Goal: Task Accomplishment & Management: Manage account settings

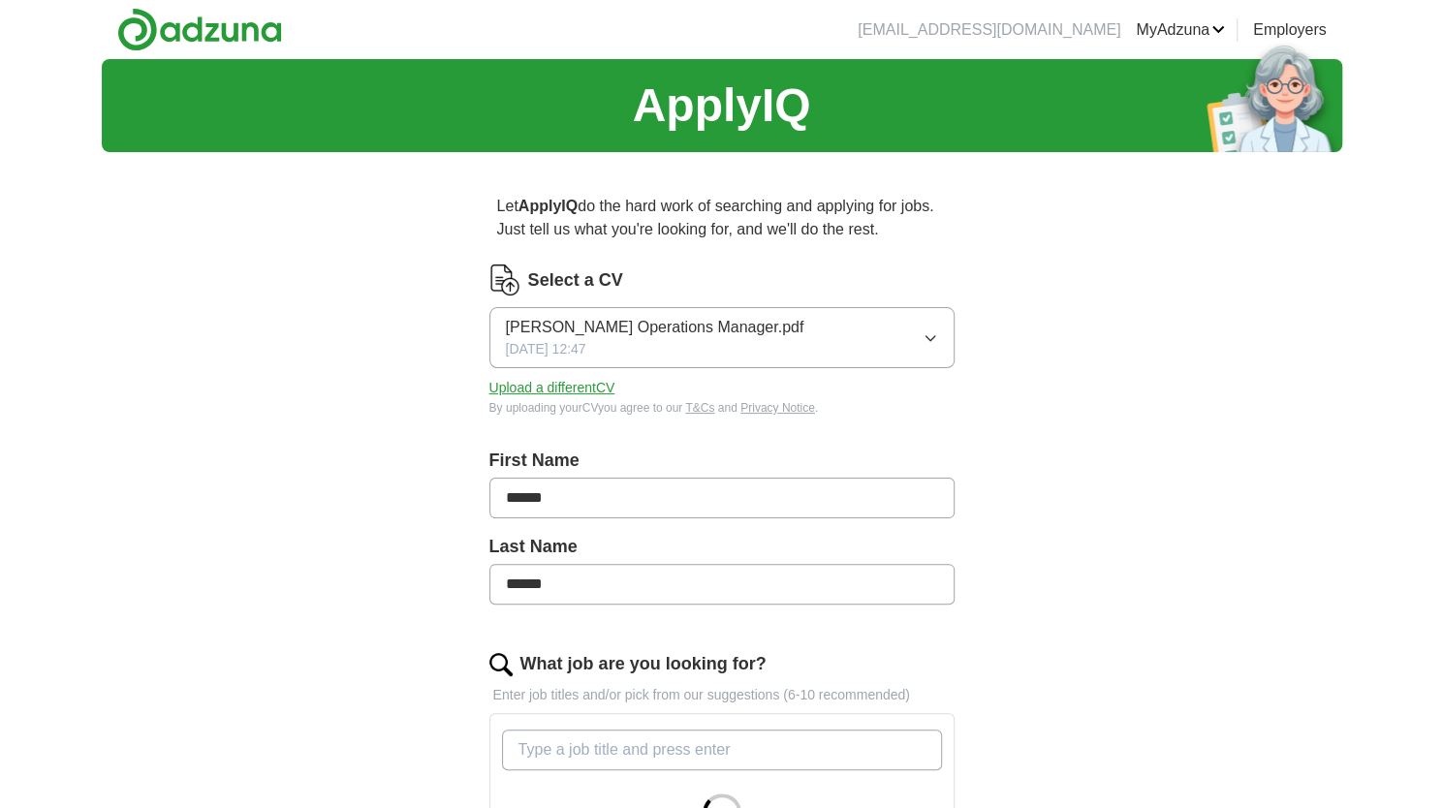
click at [528, 383] on button "Upload a different CV" at bounding box center [552, 388] width 126 height 20
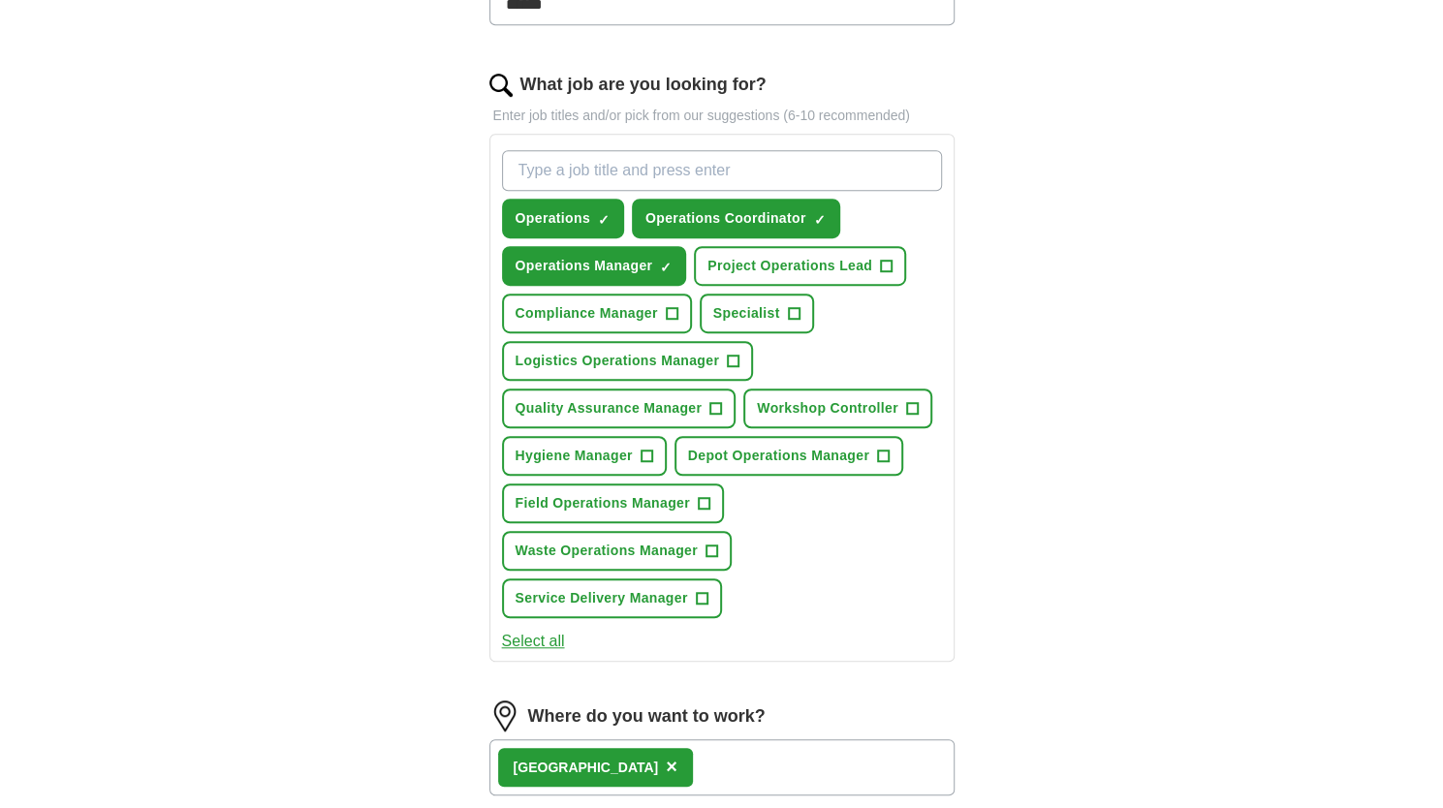
scroll to position [582, 0]
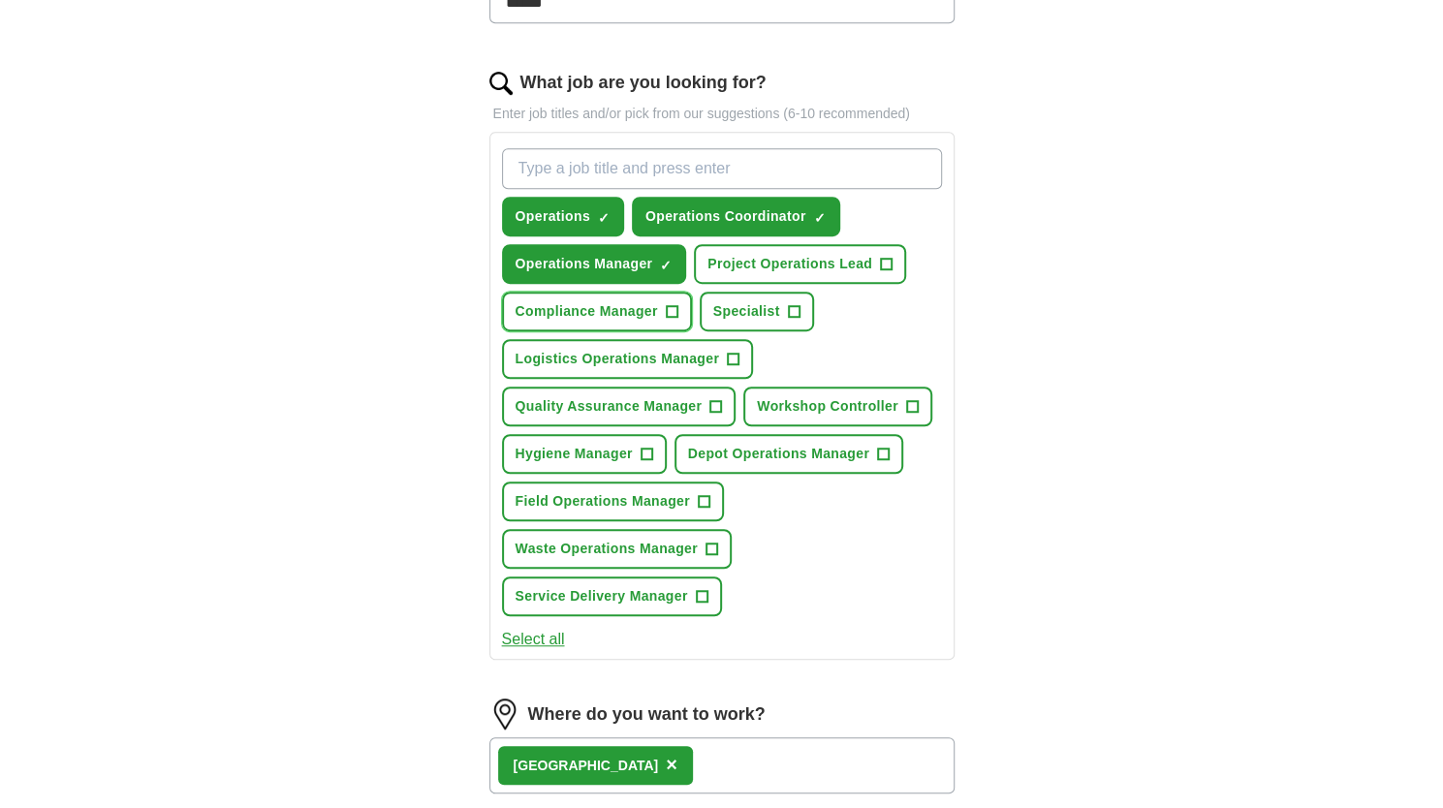
click at [638, 307] on span "Compliance Manager" at bounding box center [587, 311] width 142 height 20
click at [582, 407] on span "Quality Assurance Manager" at bounding box center [609, 406] width 187 height 20
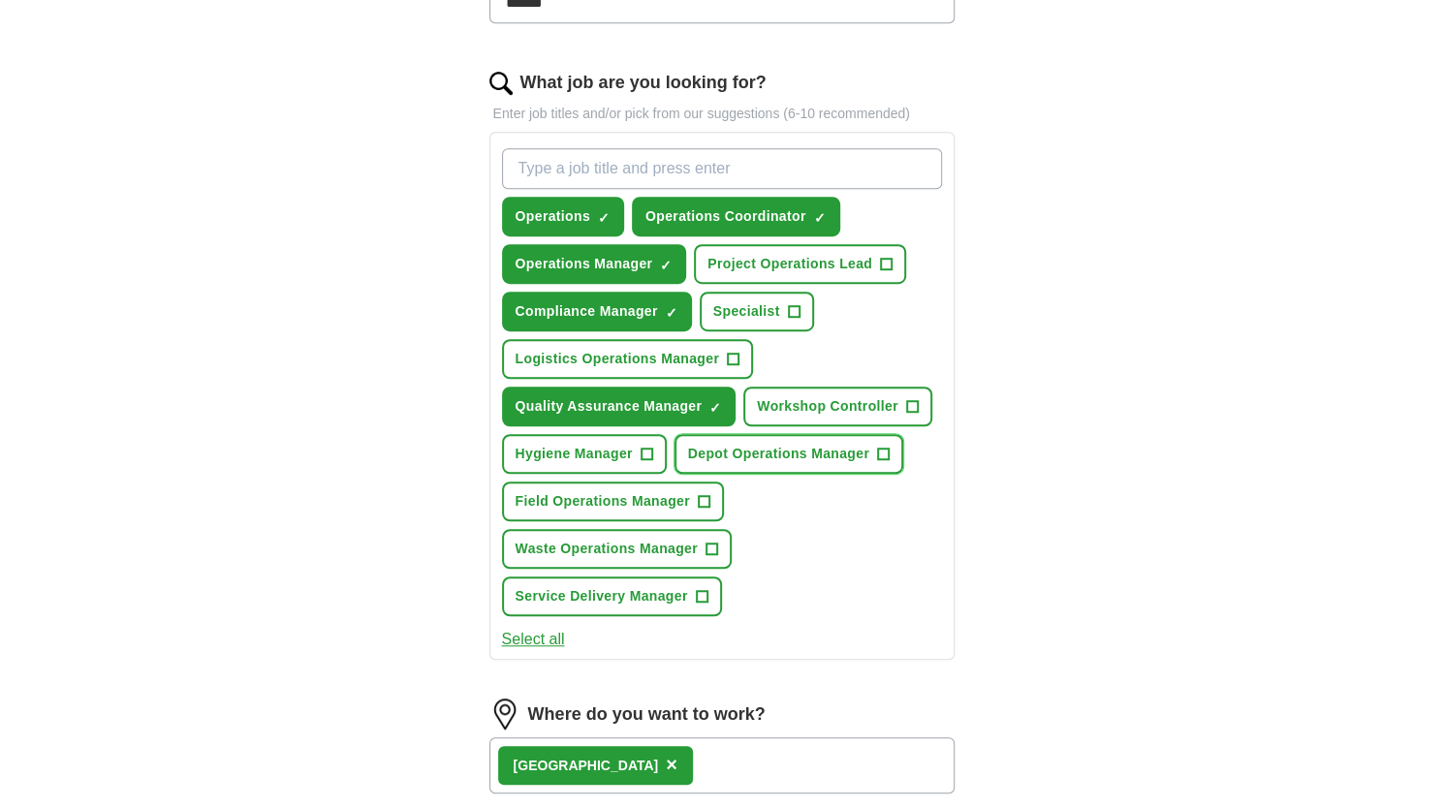
click at [811, 458] on span "Depot Operations Manager" at bounding box center [778, 454] width 181 height 20
click at [576, 541] on span "Waste Operations Manager" at bounding box center [607, 549] width 182 height 20
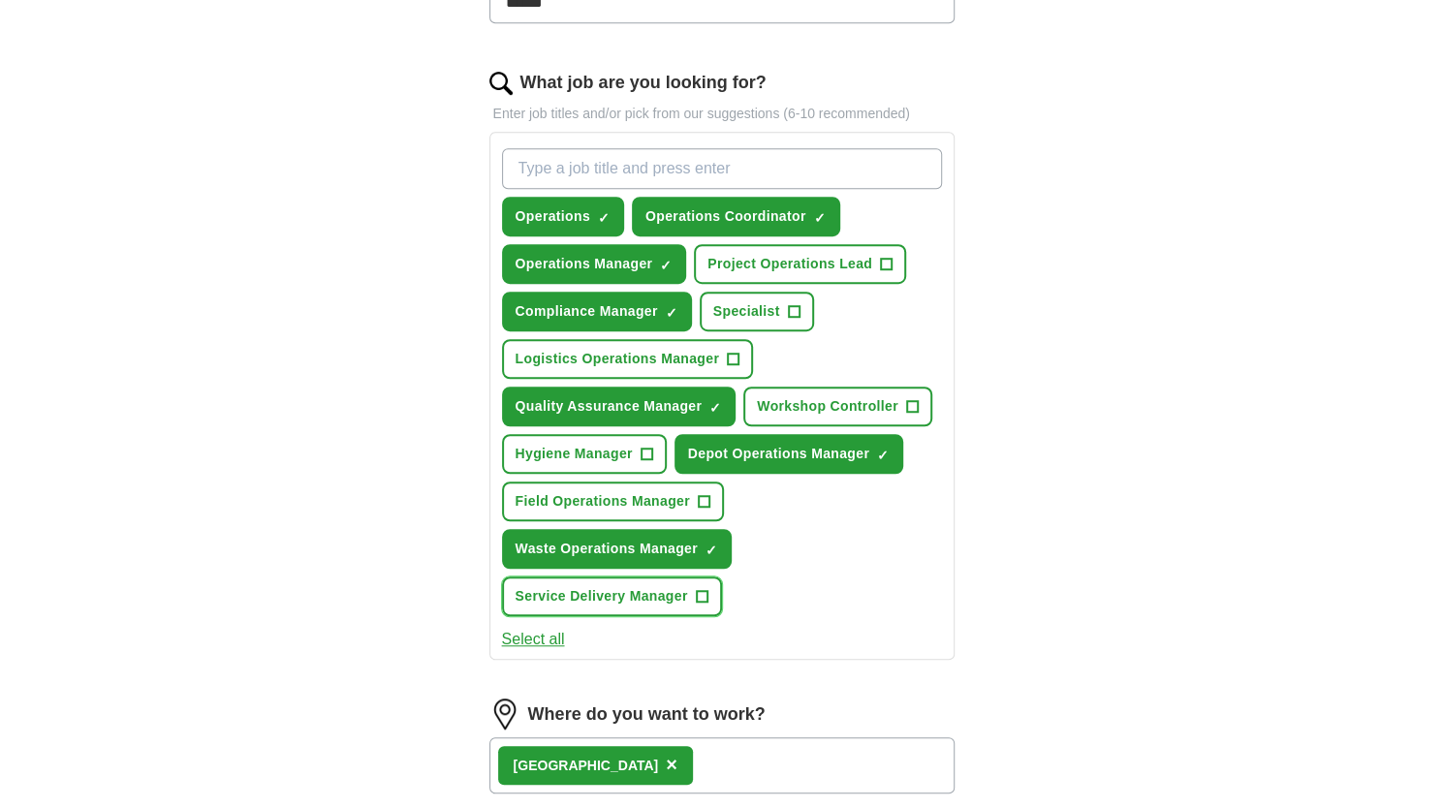
click at [580, 598] on span "Service Delivery Manager" at bounding box center [602, 596] width 173 height 20
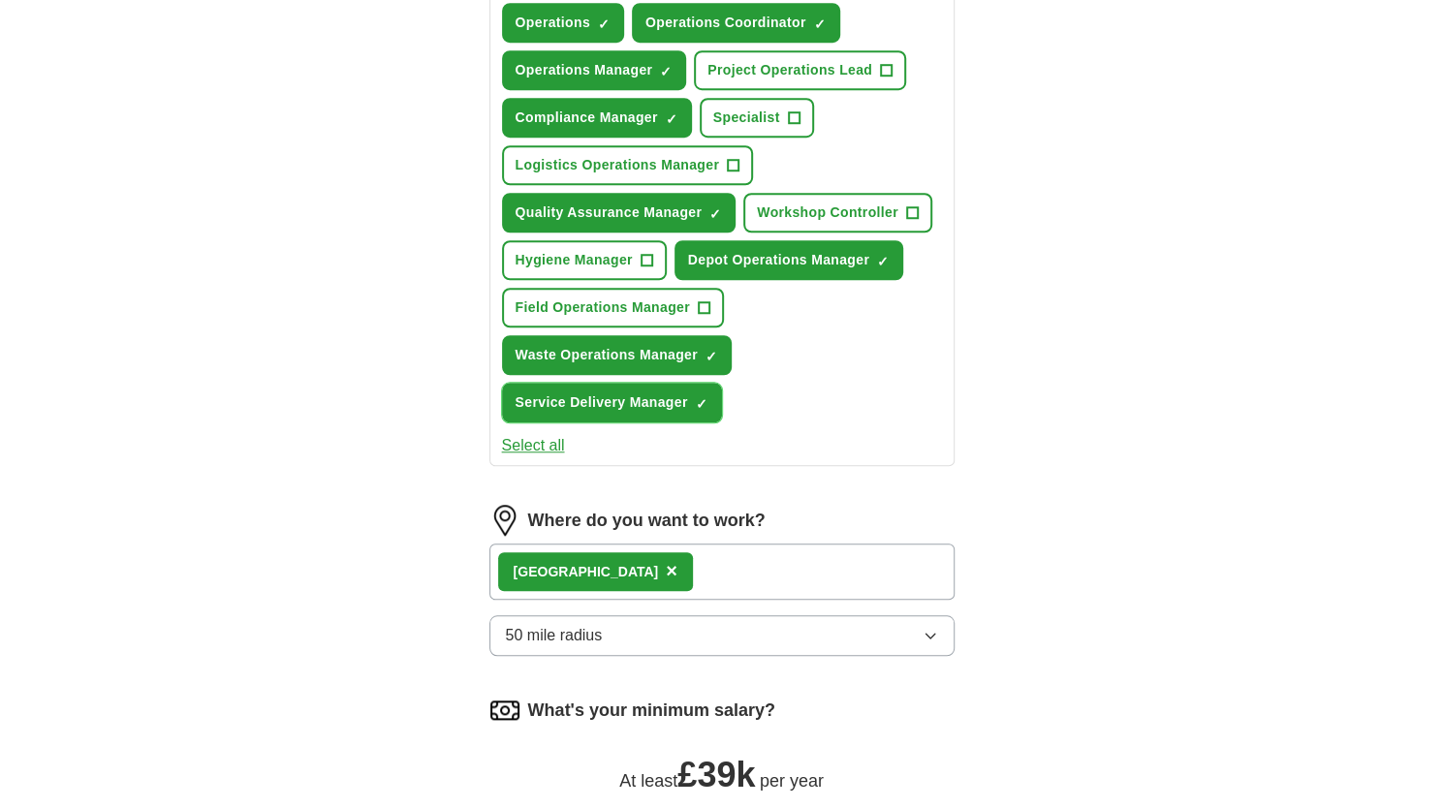
scroll to position [872, 0]
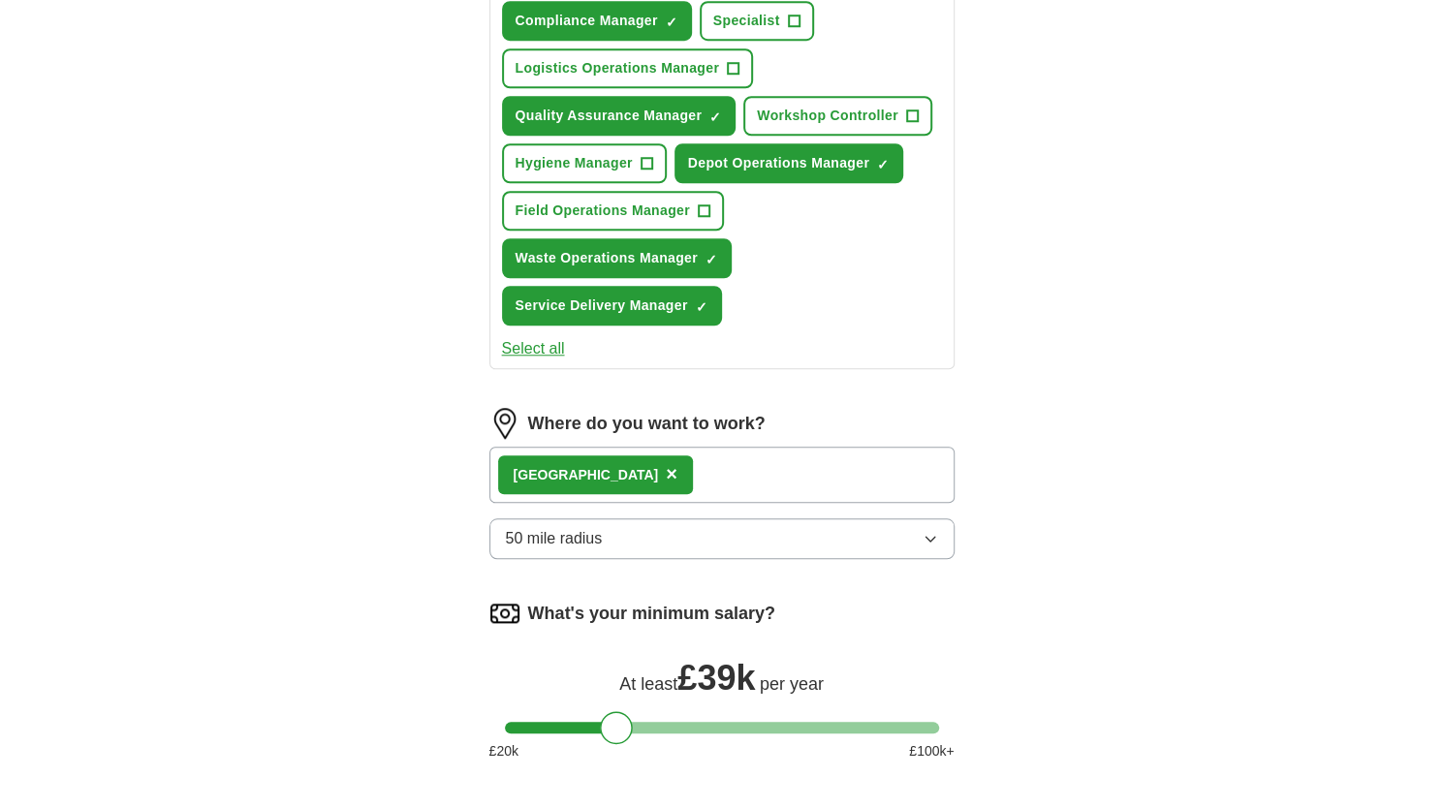
click at [693, 486] on div "East Midlands ×" at bounding box center [721, 475] width 465 height 56
click at [689, 476] on div "East Midlands ×" at bounding box center [721, 475] width 465 height 56
click at [660, 476] on div "East Midlands ×" at bounding box center [721, 475] width 465 height 56
click at [676, 476] on div "East Midlands ×" at bounding box center [721, 475] width 465 height 56
click at [682, 470] on div "East Midlands ×" at bounding box center [721, 475] width 465 height 56
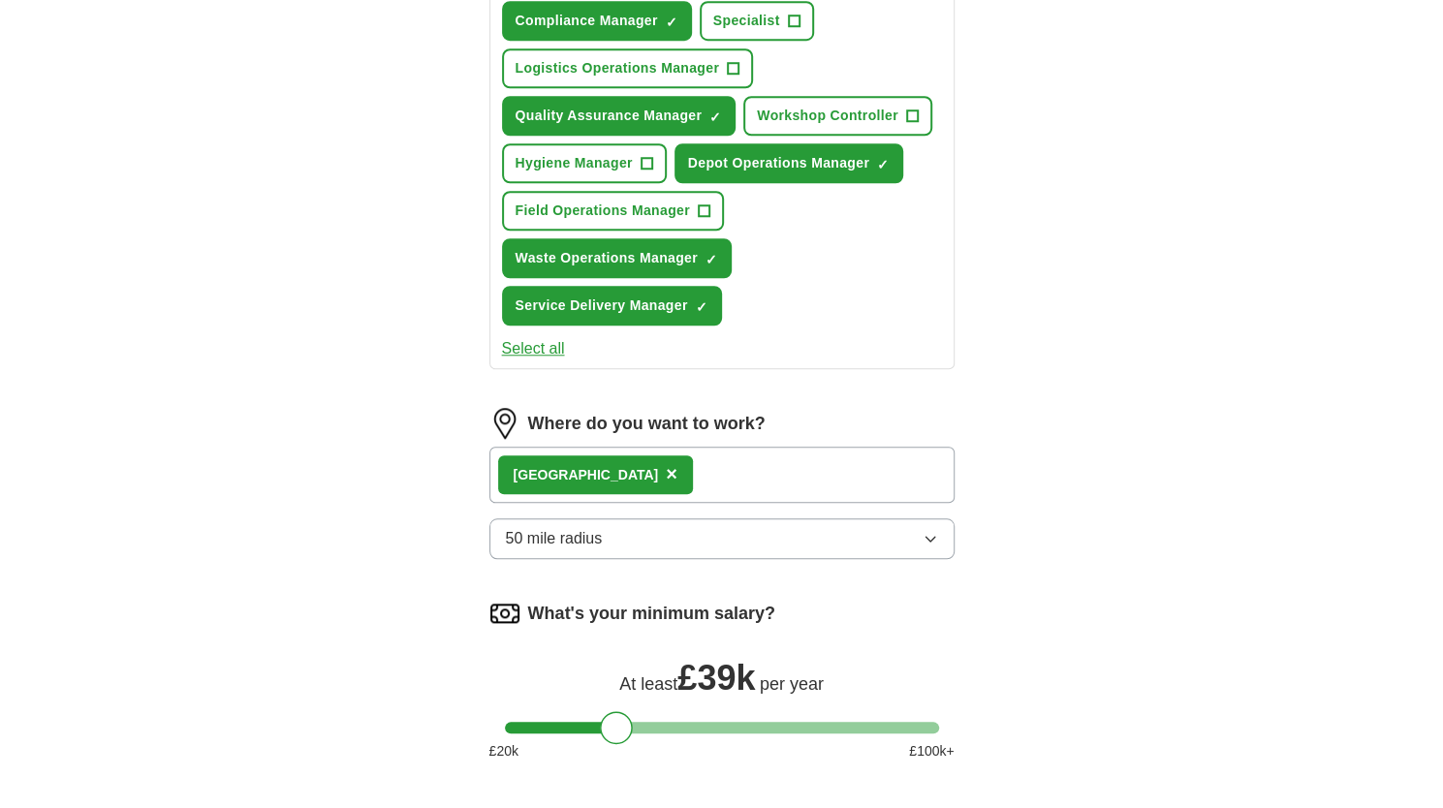
click at [682, 470] on div "East Midlands ×" at bounding box center [721, 475] width 465 height 56
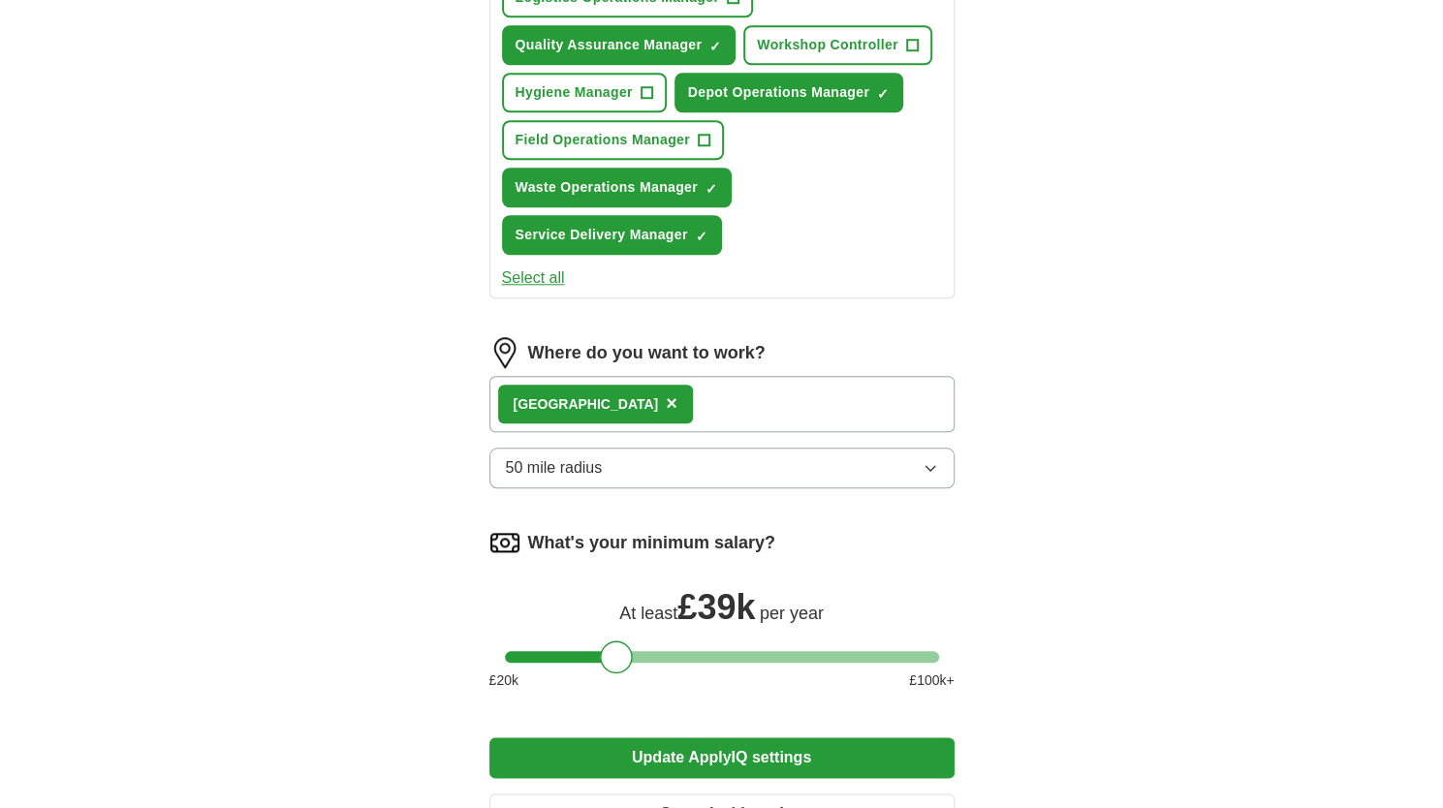
scroll to position [969, 0]
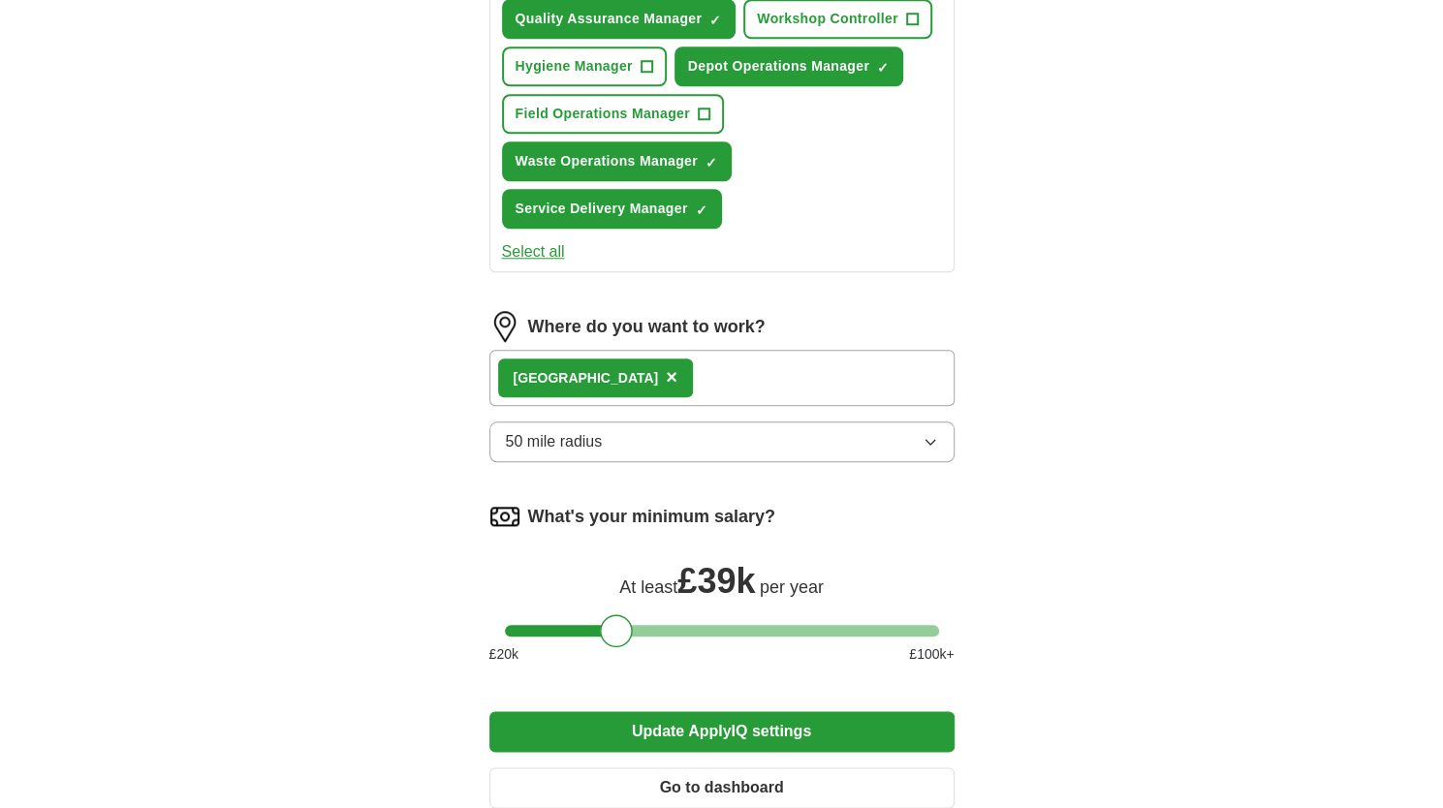
click at [527, 254] on button "Select all" at bounding box center [533, 251] width 63 height 23
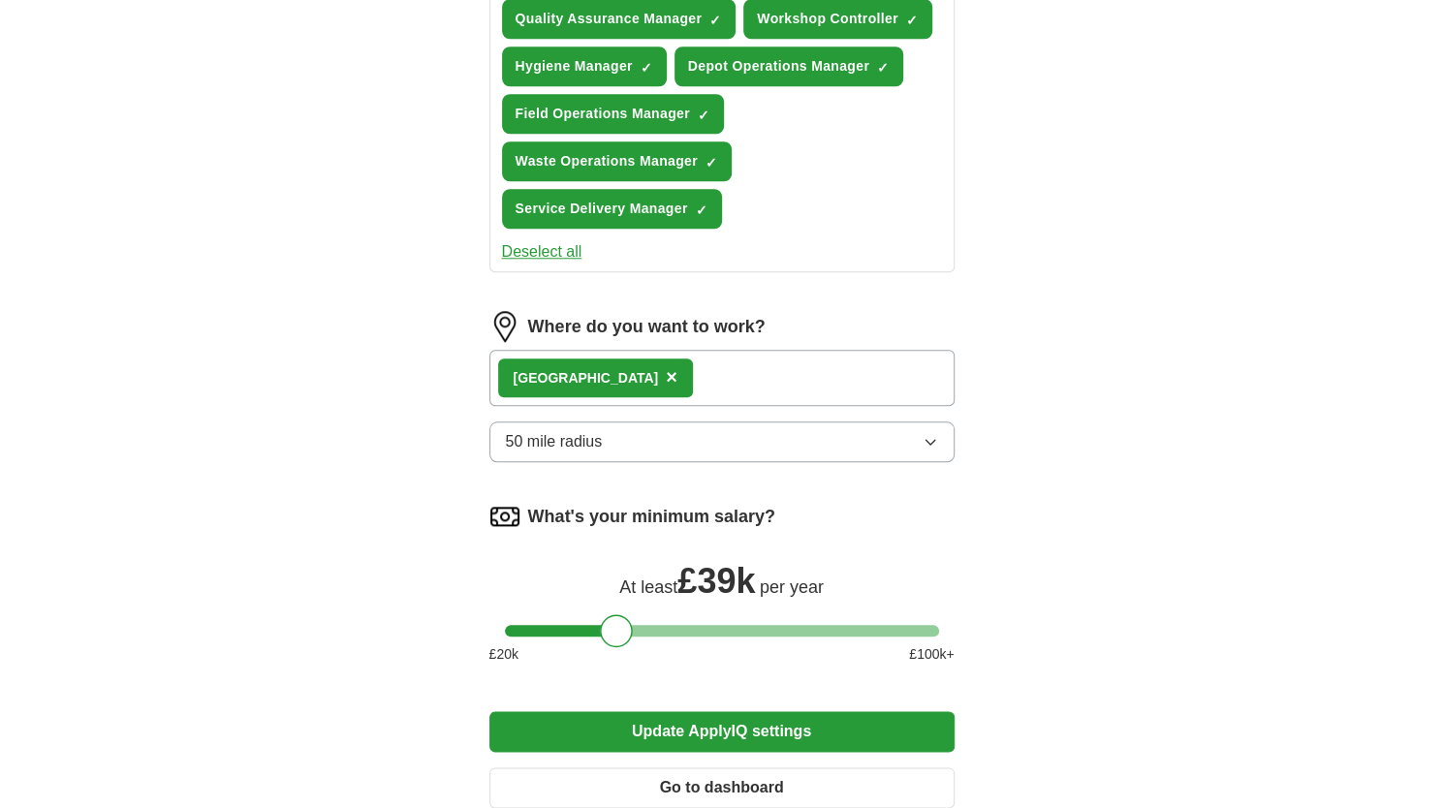
click at [669, 375] on div "East Midlands ×" at bounding box center [721, 378] width 465 height 56
click at [666, 373] on span "×" at bounding box center [672, 376] width 12 height 21
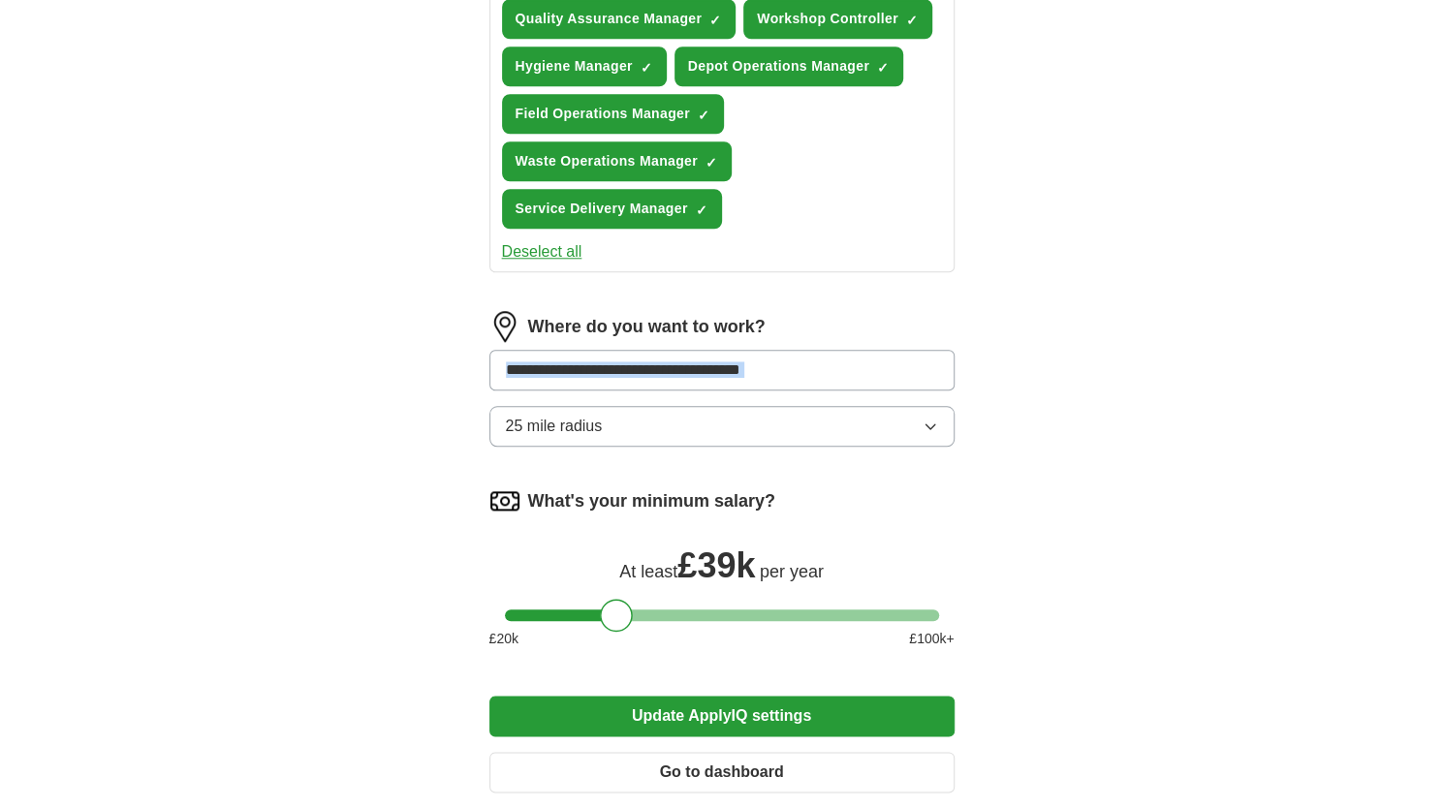
click at [720, 410] on button "25 mile radius" at bounding box center [721, 426] width 465 height 41
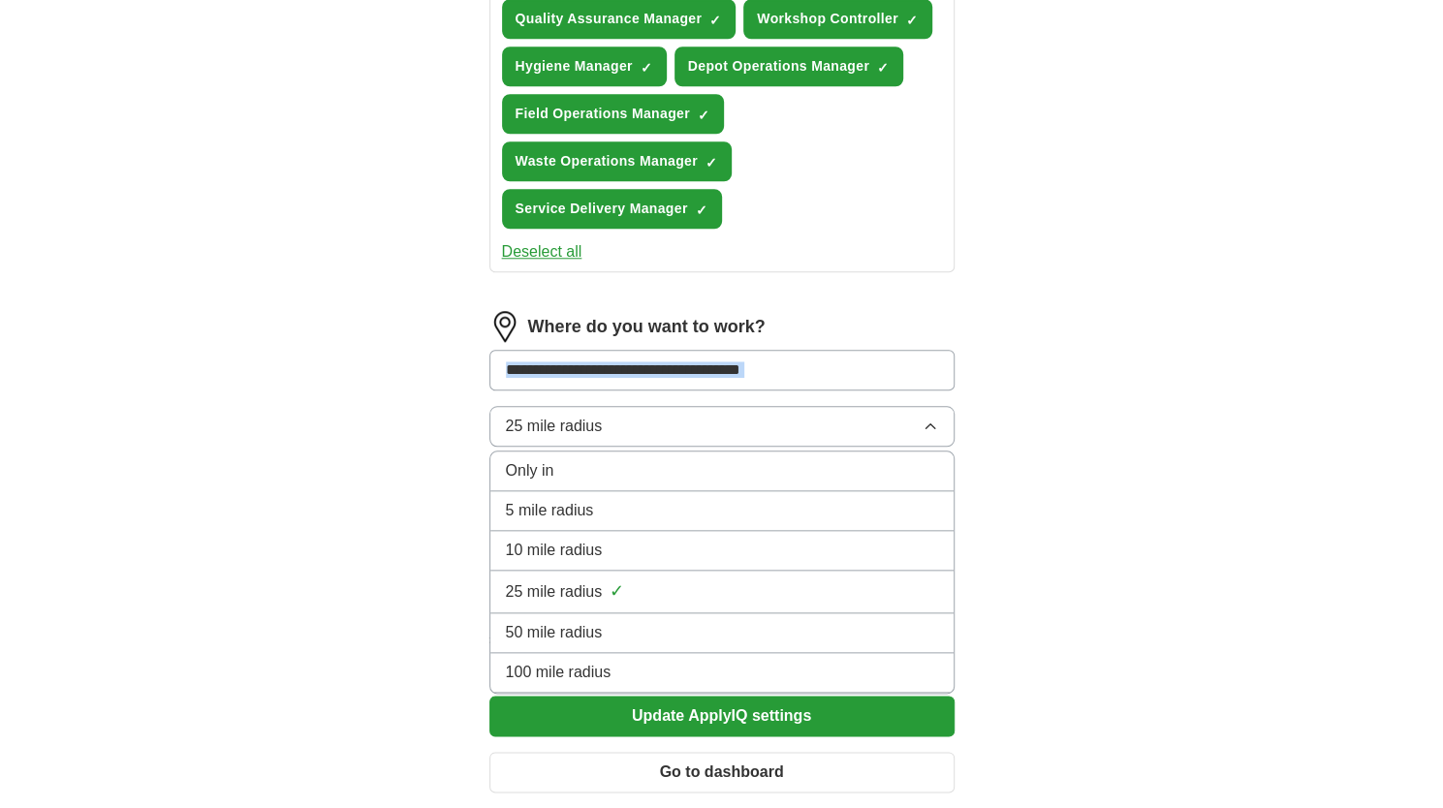
click at [710, 360] on input at bounding box center [721, 370] width 465 height 41
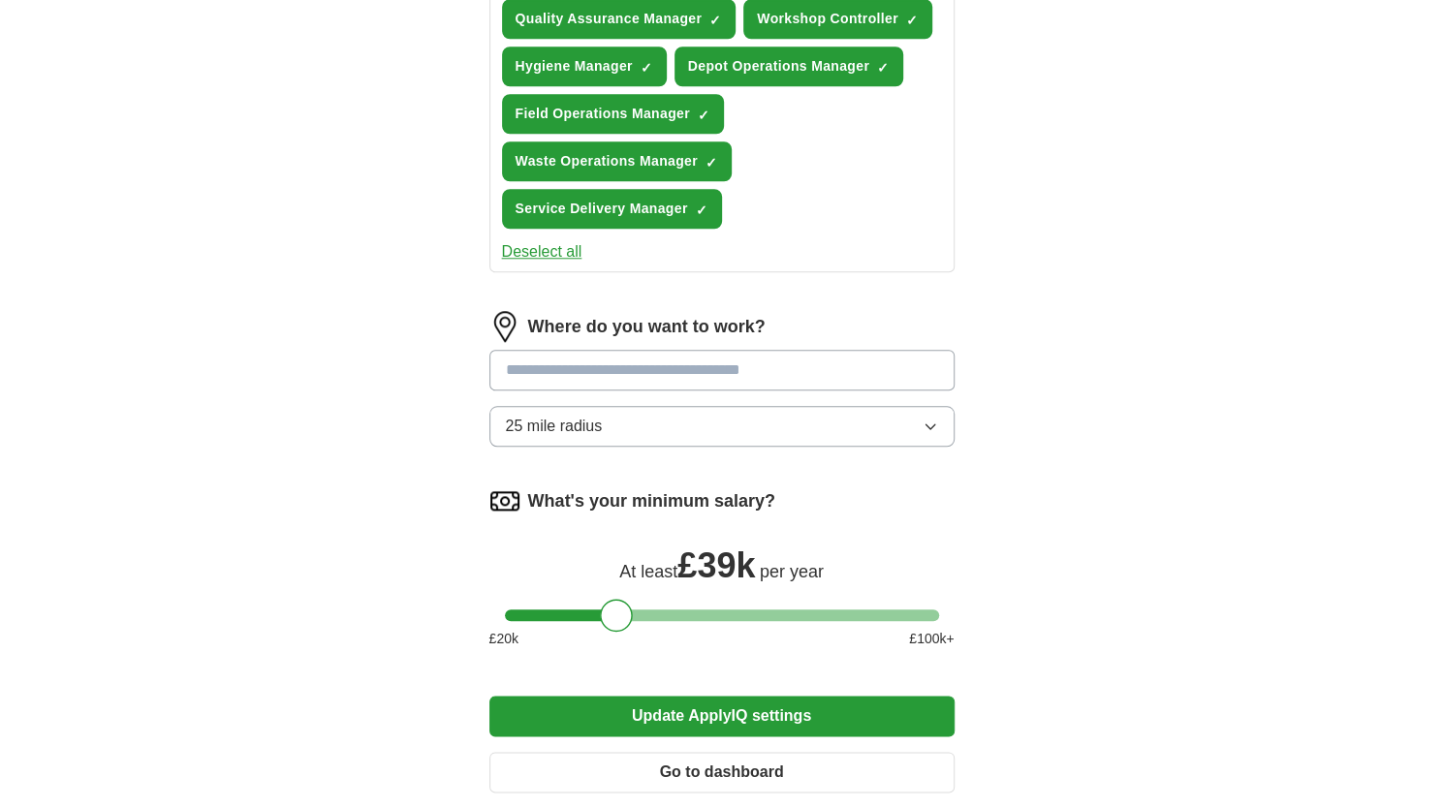
click at [706, 371] on input at bounding box center [721, 370] width 465 height 41
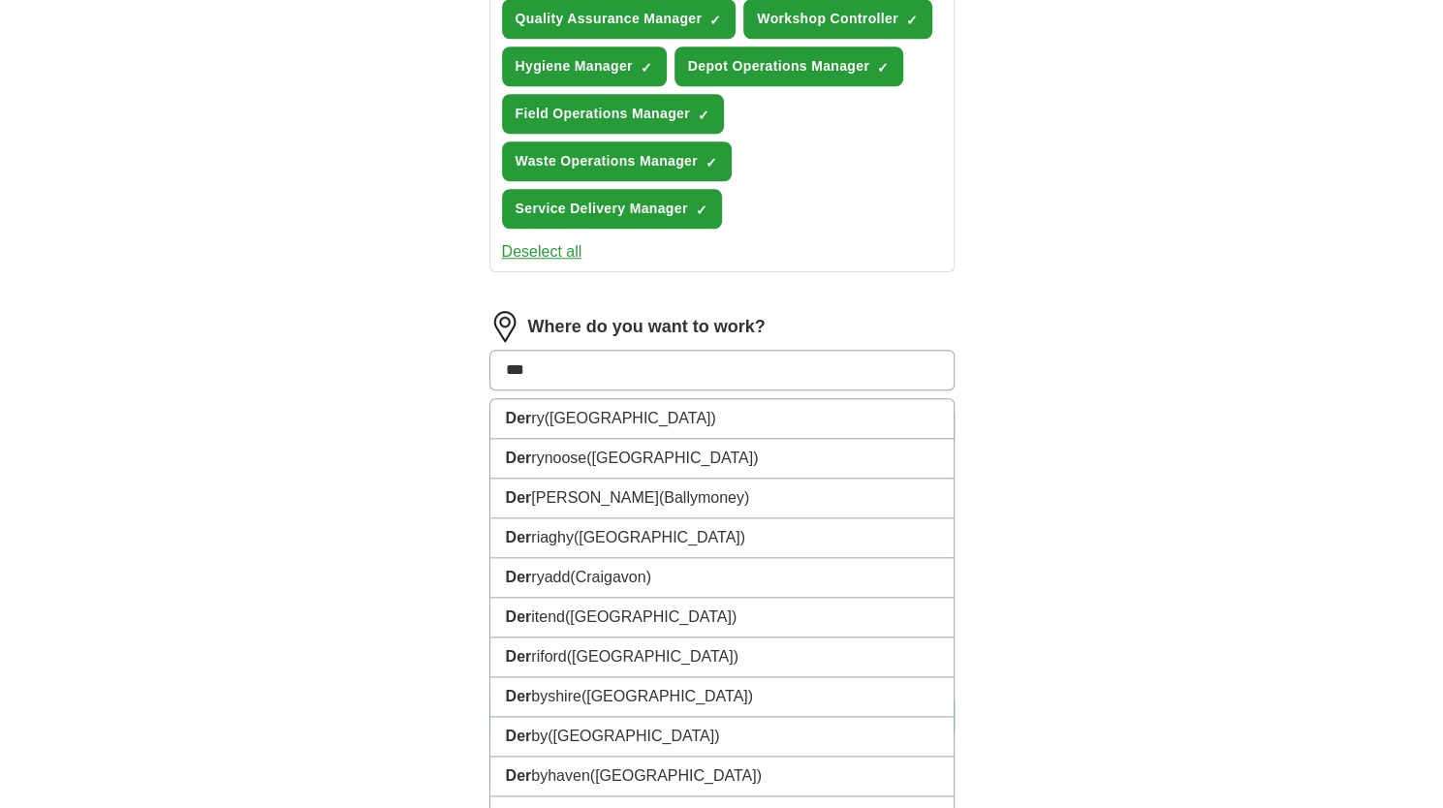
type input "****"
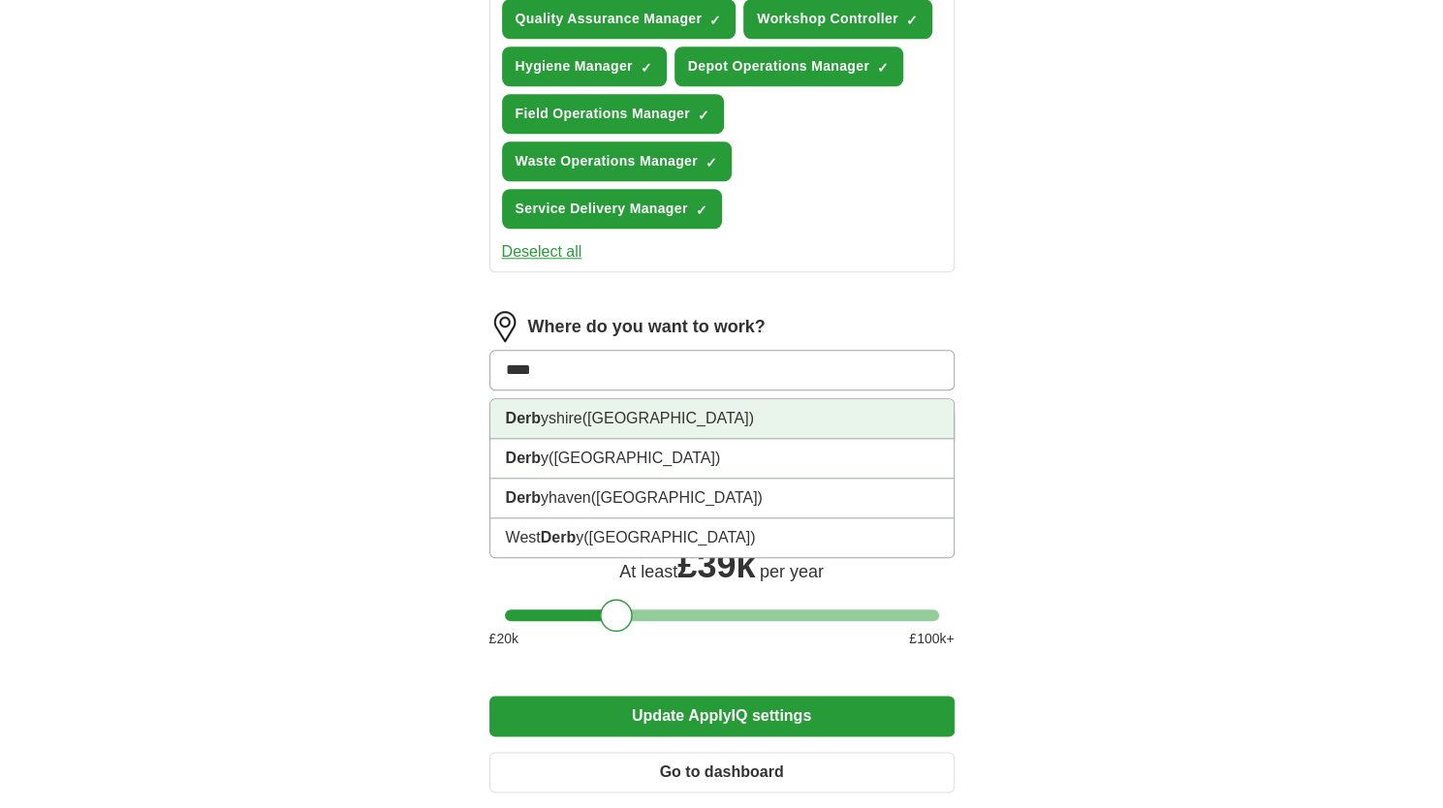
click at [601, 421] on span "([GEOGRAPHIC_DATA])" at bounding box center [668, 418] width 172 height 16
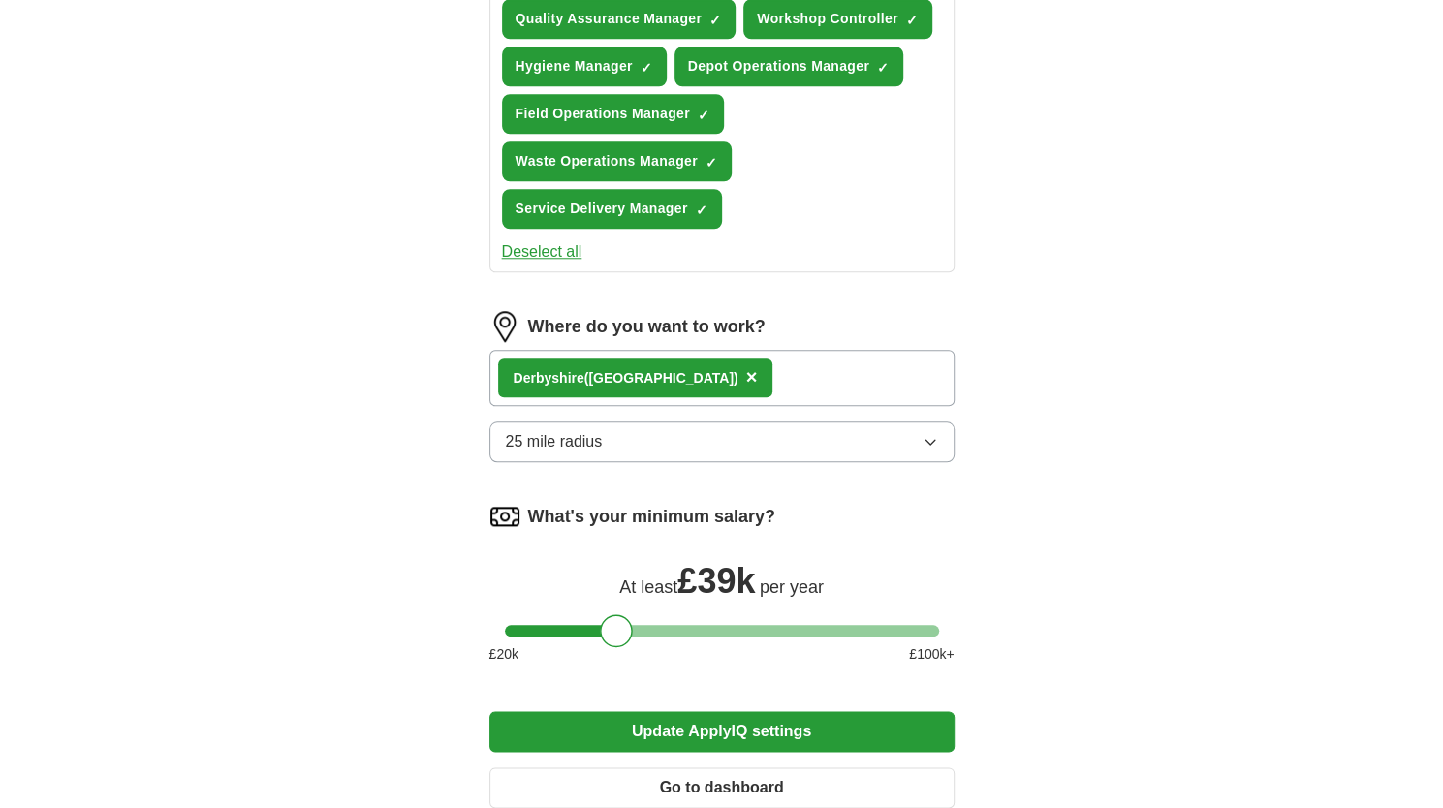
click at [793, 383] on div "Derb yshire ([GEOGRAPHIC_DATA]) ×" at bounding box center [721, 378] width 465 height 56
click at [620, 438] on button "25 mile radius" at bounding box center [721, 442] width 465 height 41
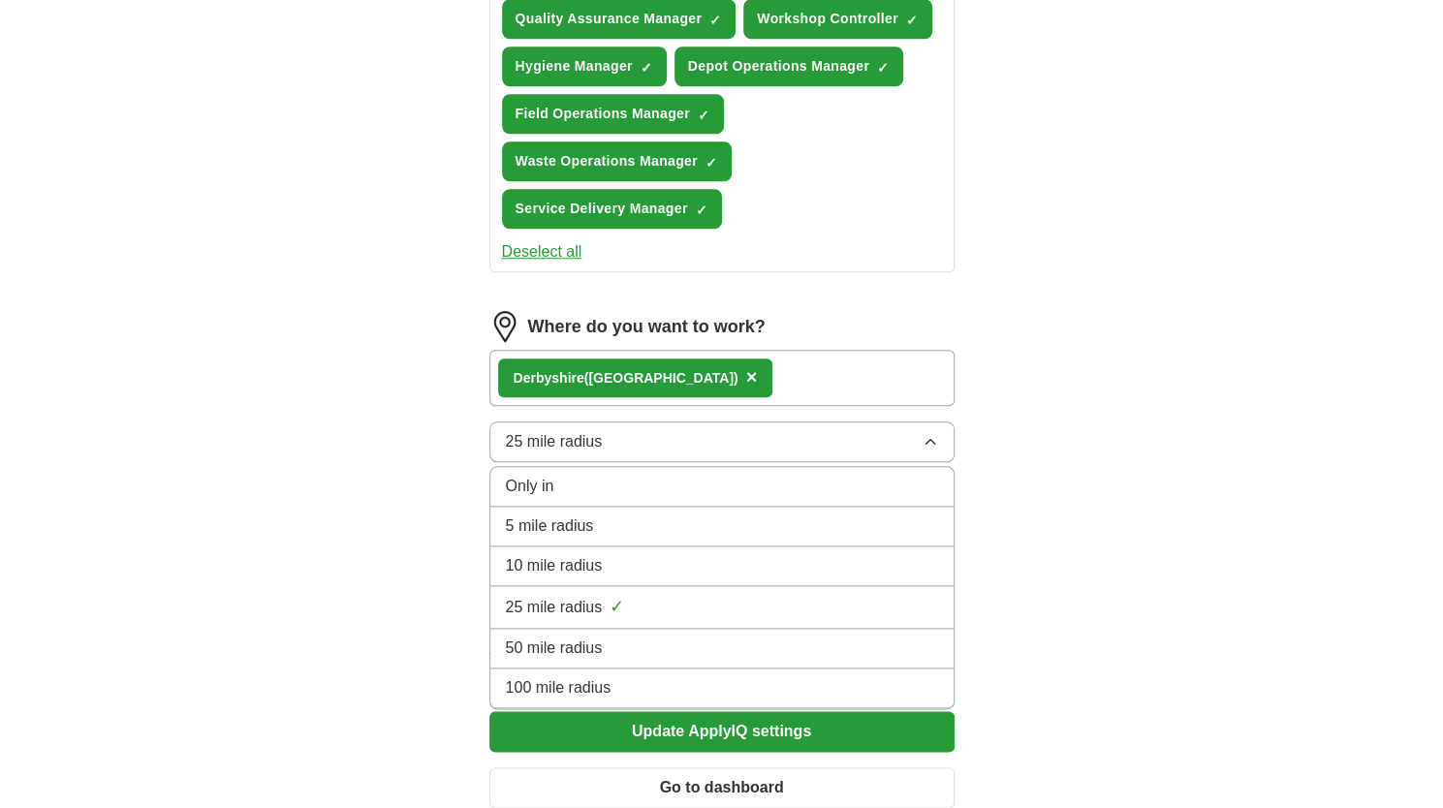
click at [579, 637] on span "50 mile radius" at bounding box center [554, 648] width 97 height 23
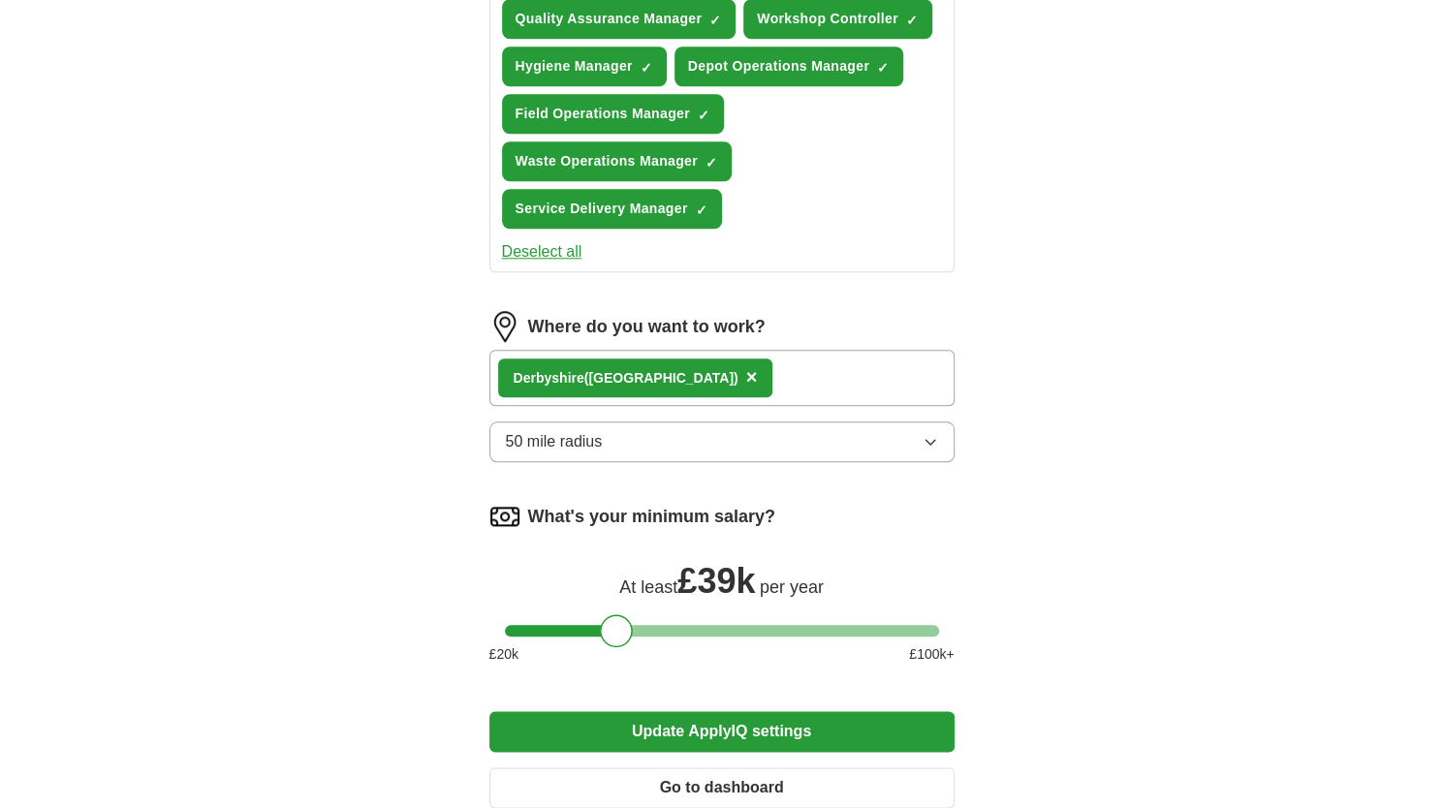
click at [450, 477] on div "Let ApplyIQ do the hard work of searching and applying for jobs. Just tell us w…" at bounding box center [722, 20] width 620 height 1645
drag, startPoint x: 611, startPoint y: 633, endPoint x: 593, endPoint y: 637, distance: 17.9
click at [593, 637] on div at bounding box center [600, 630] width 33 height 33
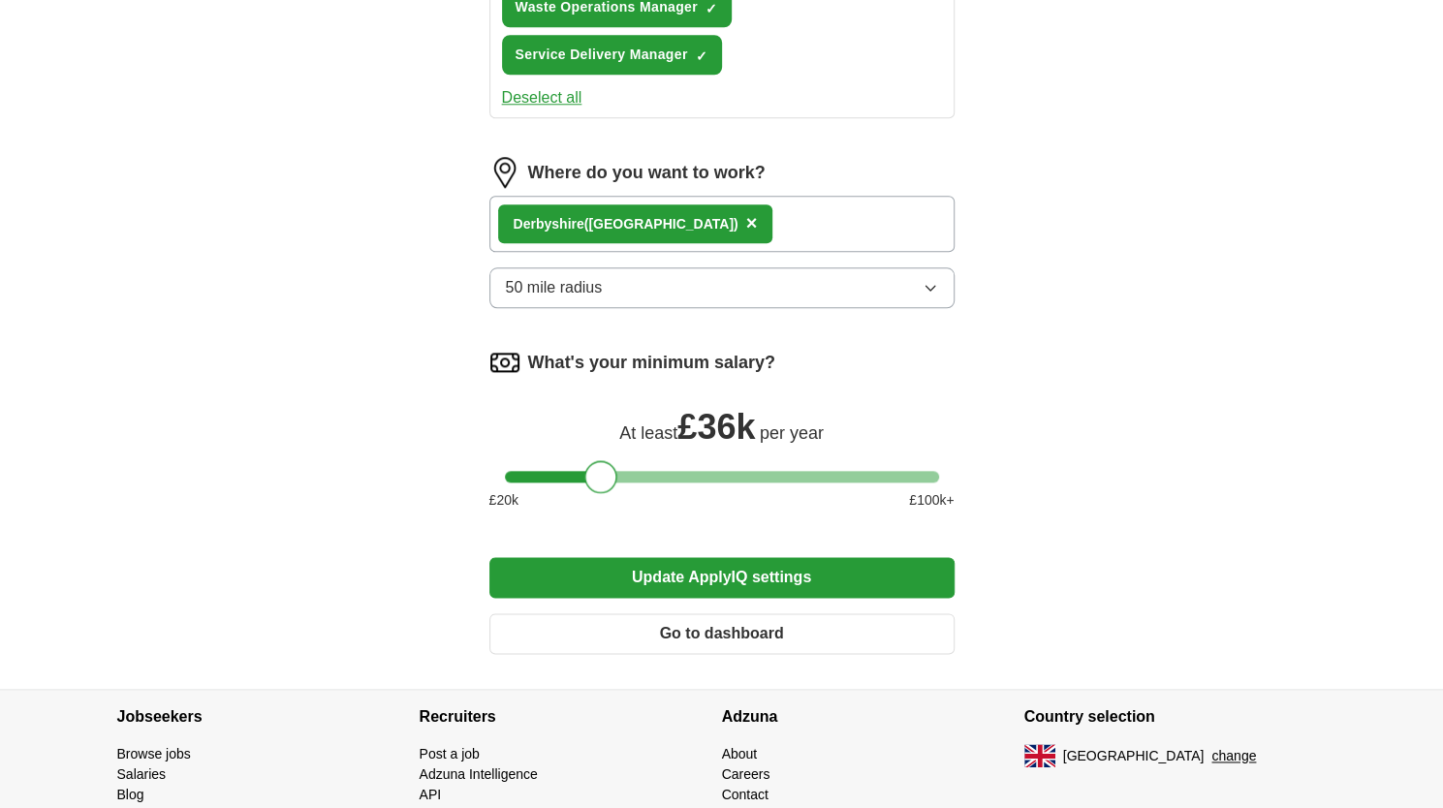
scroll to position [1163, 0]
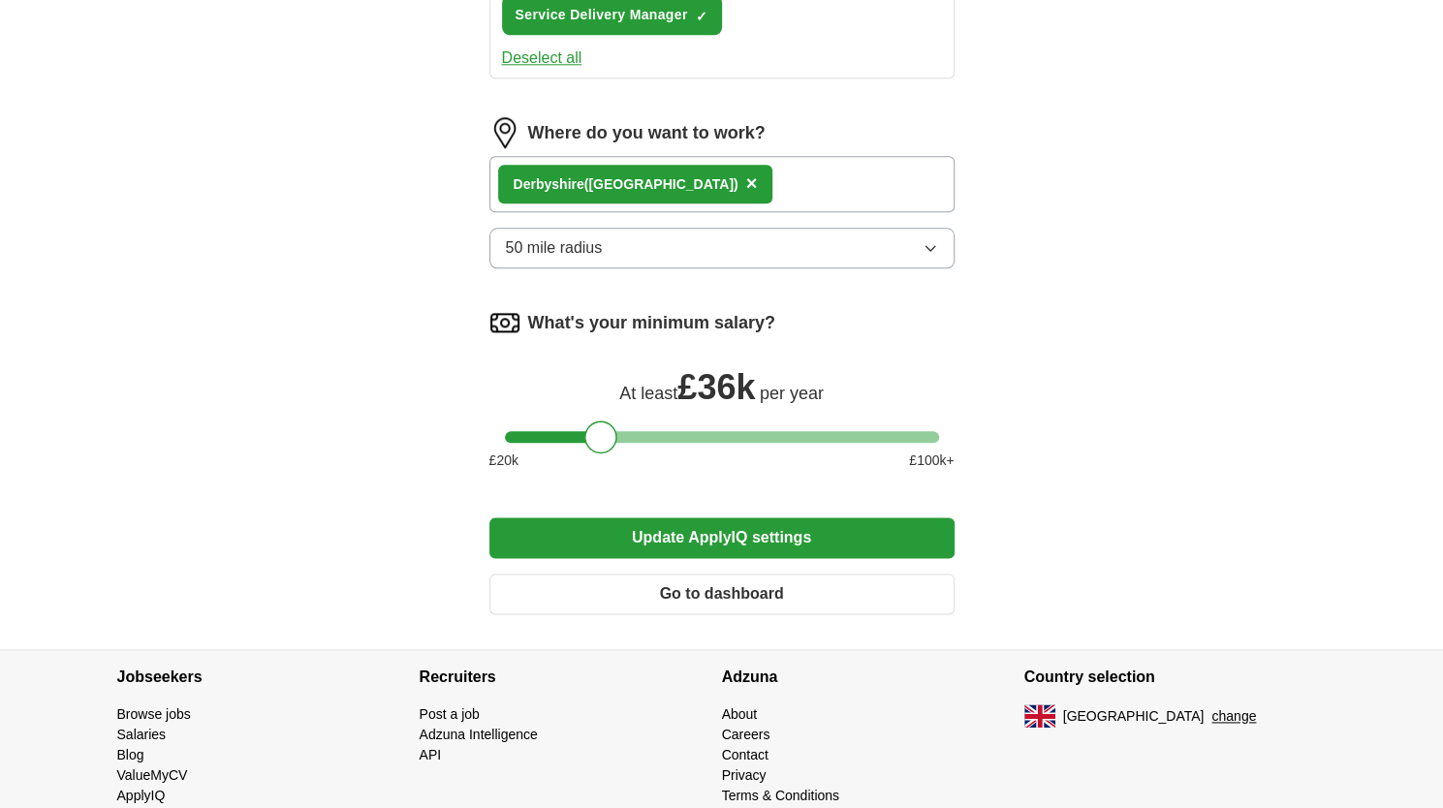
click at [687, 540] on button "Update ApplyIQ settings" at bounding box center [721, 538] width 465 height 41
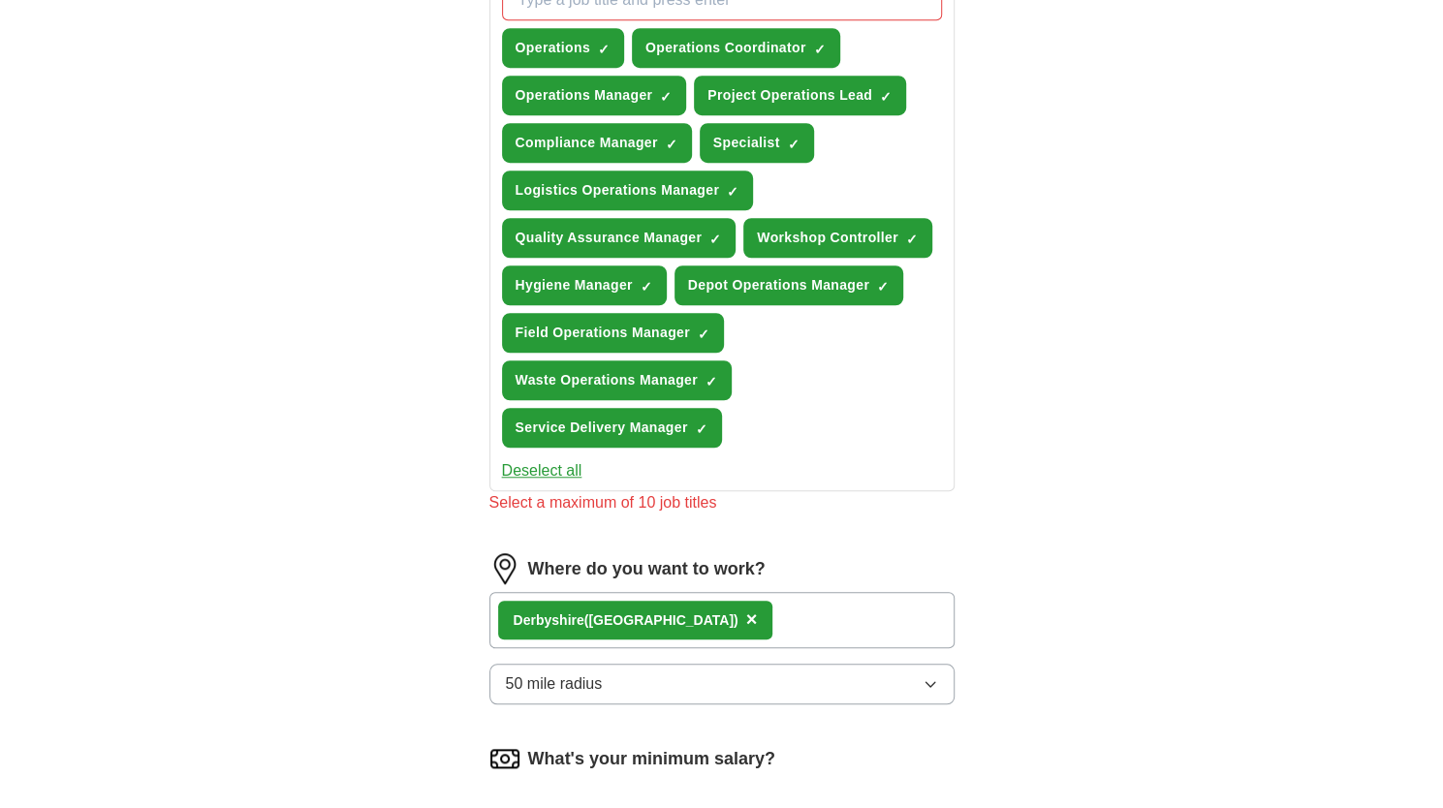
scroll to position [653, 0]
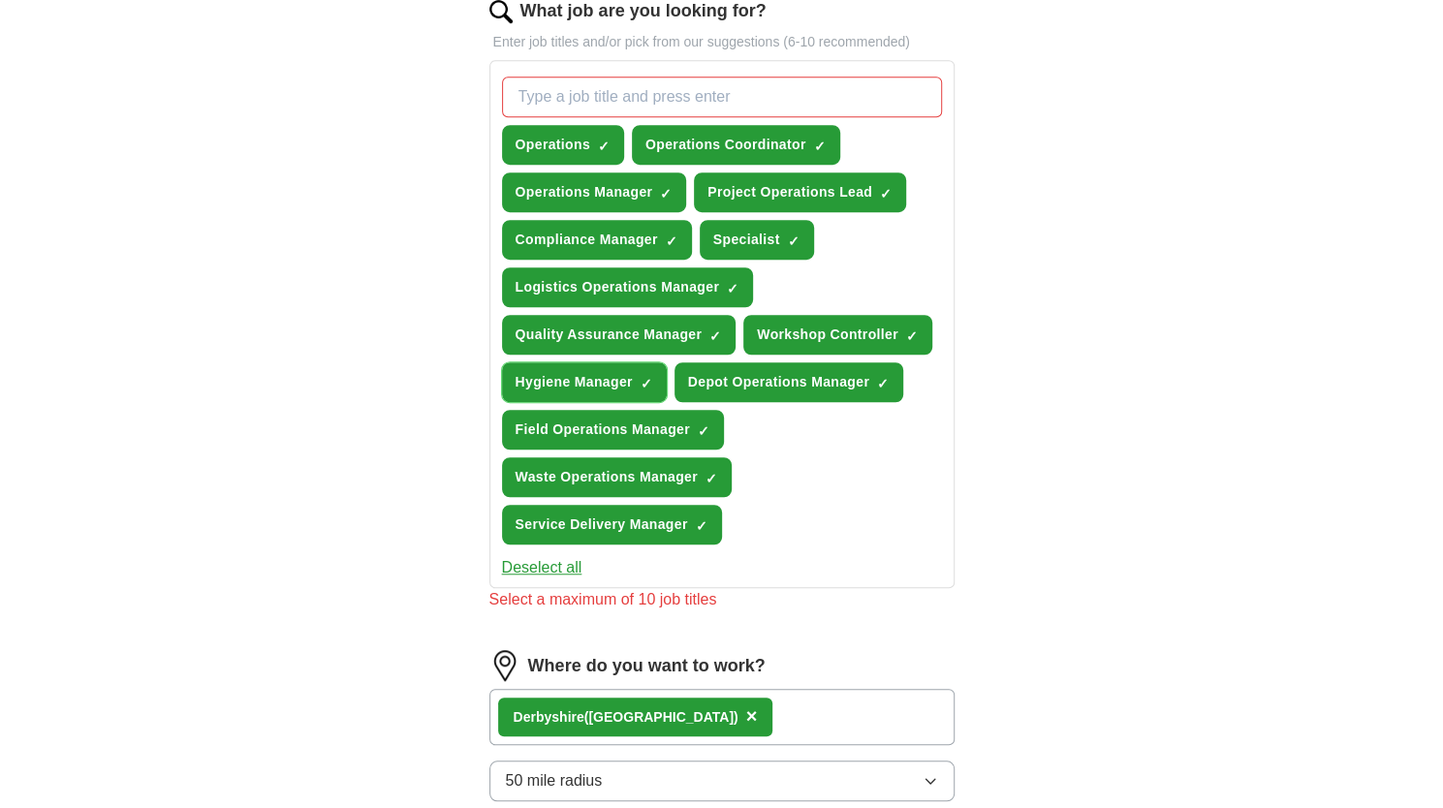
click at [643, 390] on button "Hygiene Manager ✓ ×" at bounding box center [584, 382] width 165 height 40
click at [901, 332] on button "Workshop Controller ✓ ×" at bounding box center [837, 335] width 189 height 40
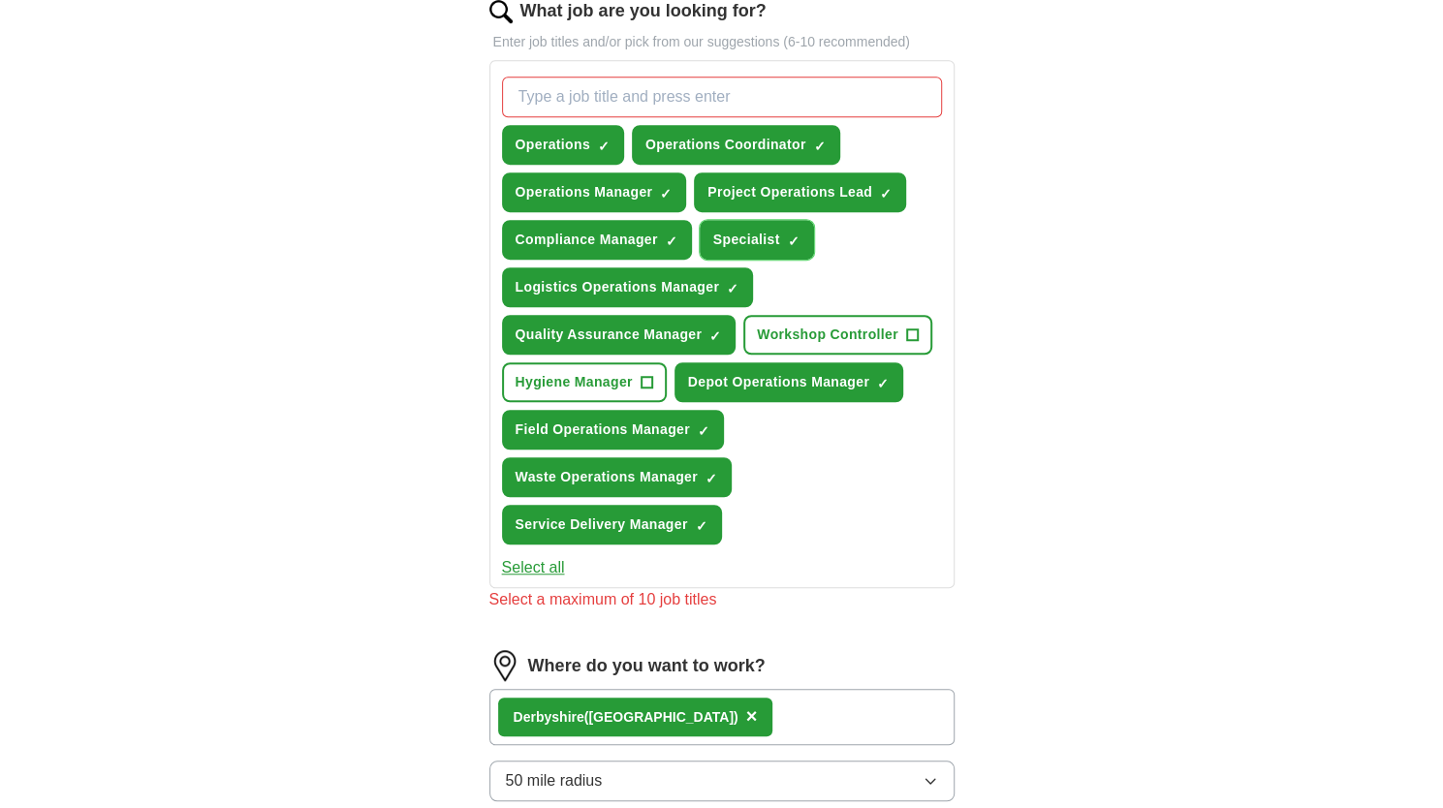
click at [0, 0] on span "×" at bounding box center [0, 0] width 0 height 0
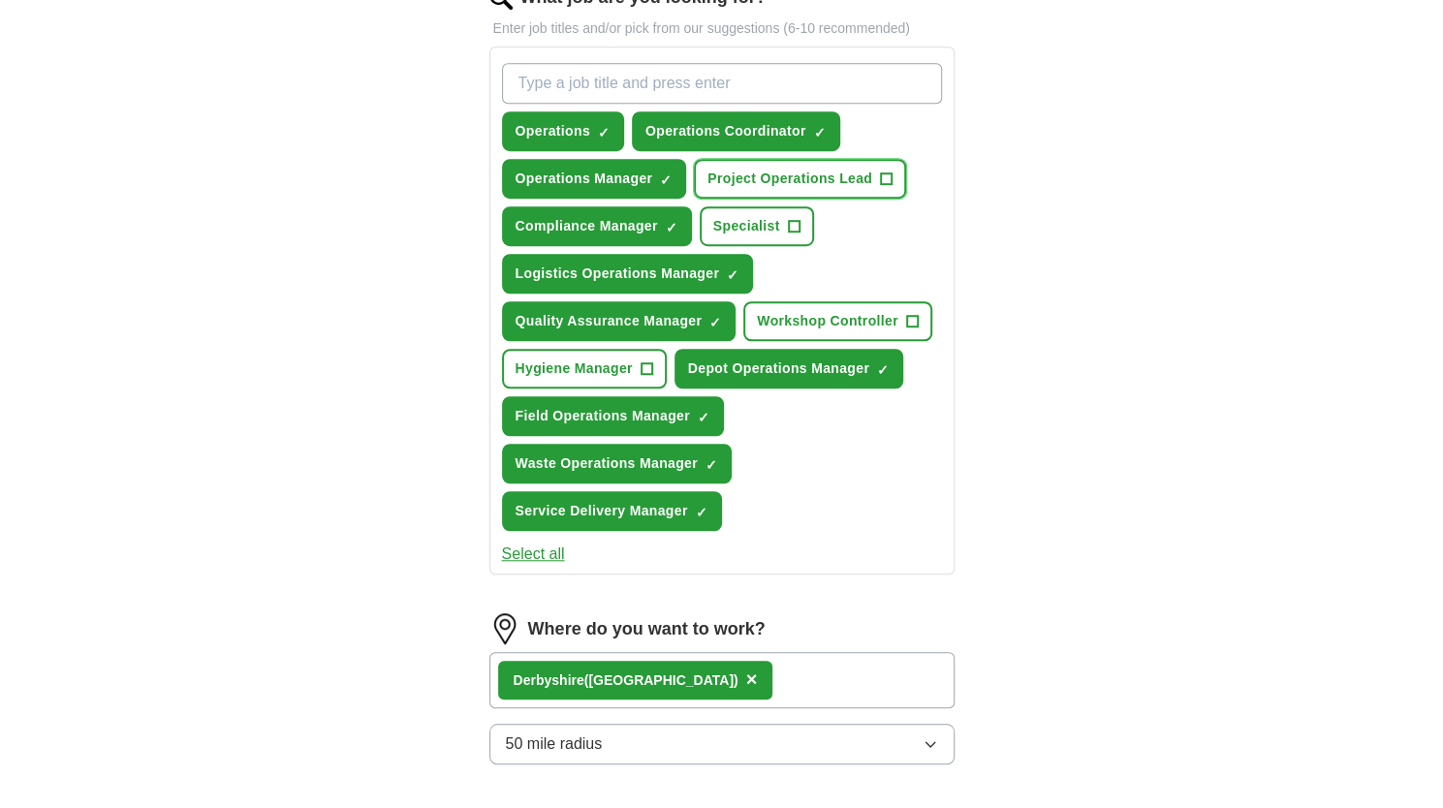
scroll to position [1213, 0]
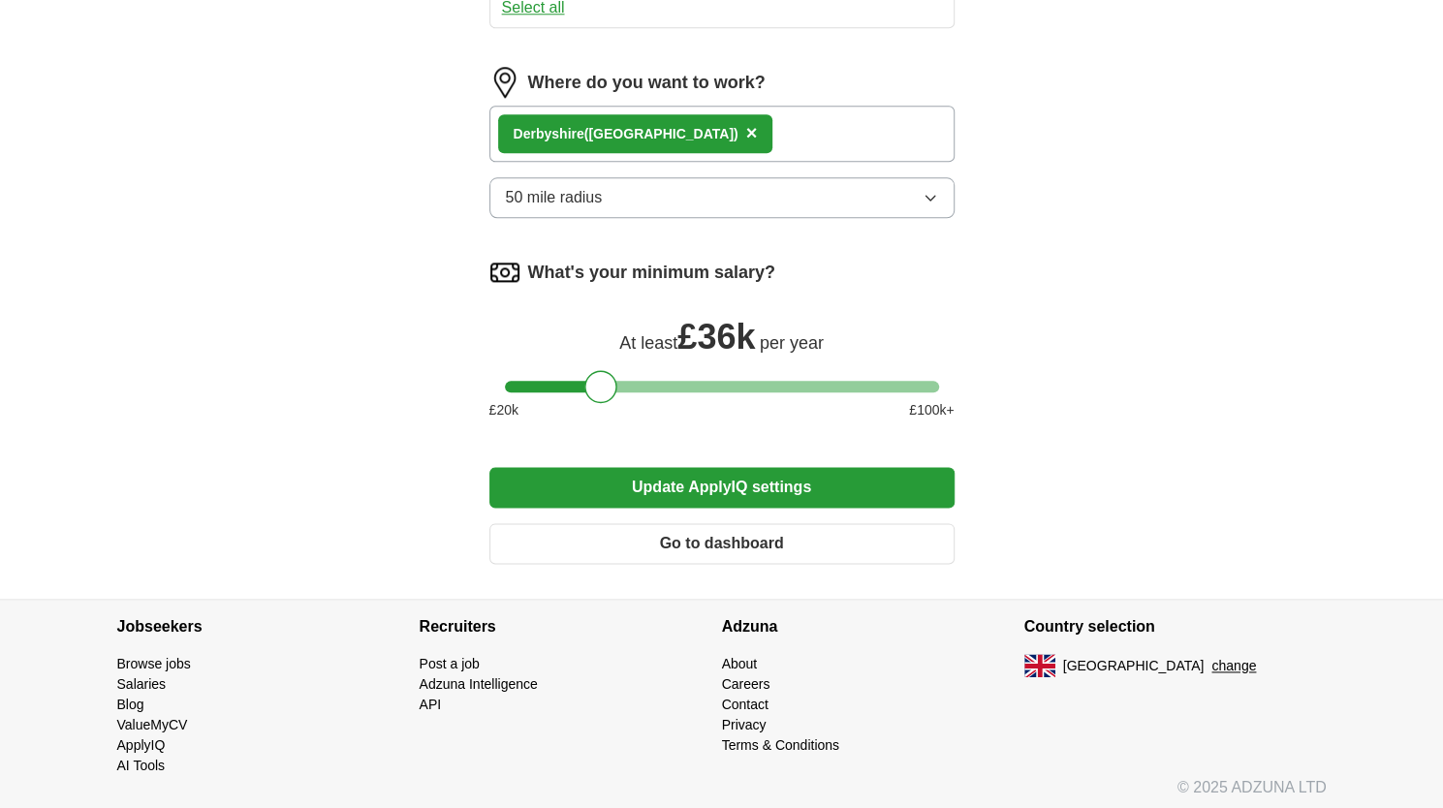
click at [671, 489] on button "Update ApplyIQ settings" at bounding box center [721, 487] width 465 height 41
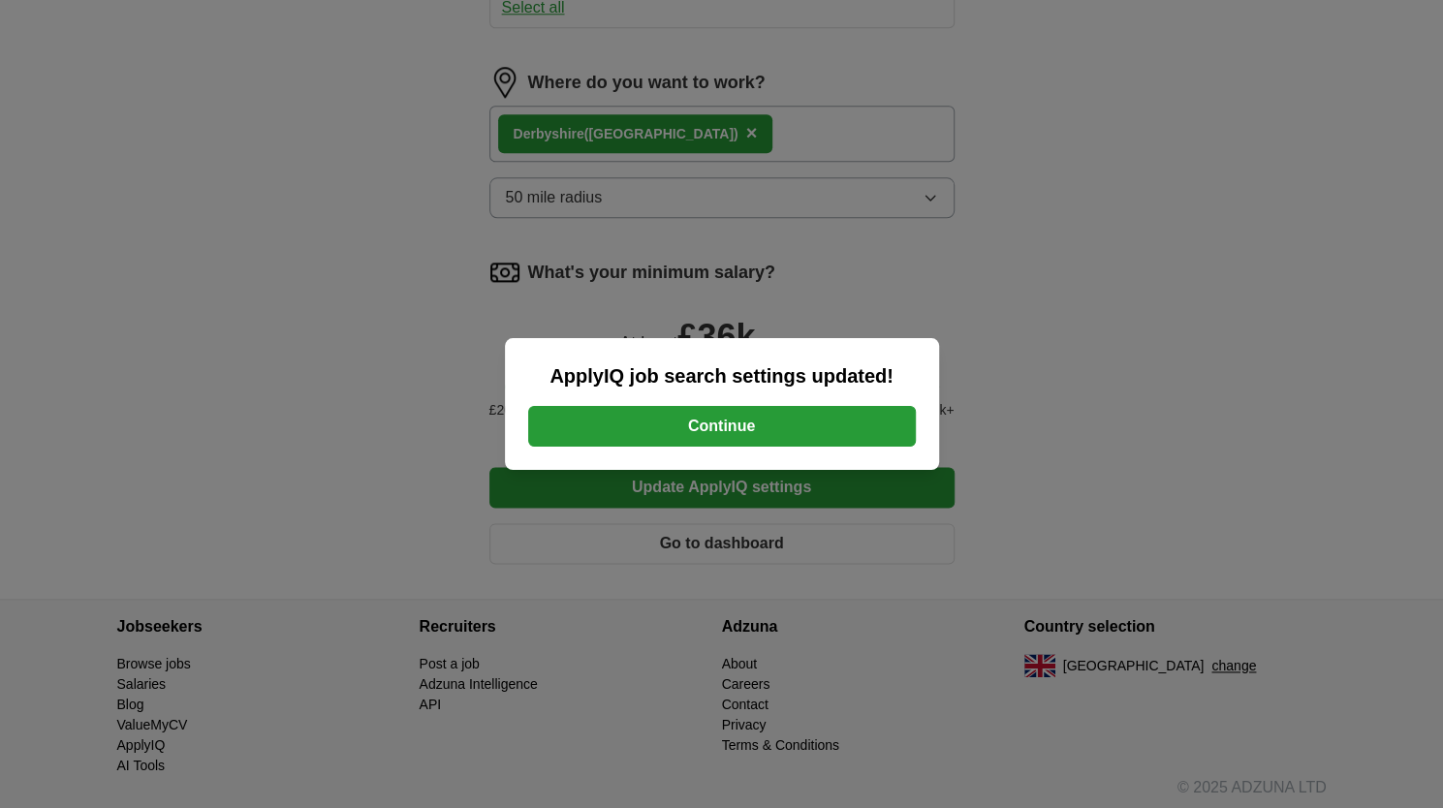
click at [709, 425] on button "Continue" at bounding box center [722, 426] width 388 height 41
